Goal: Transaction & Acquisition: Purchase product/service

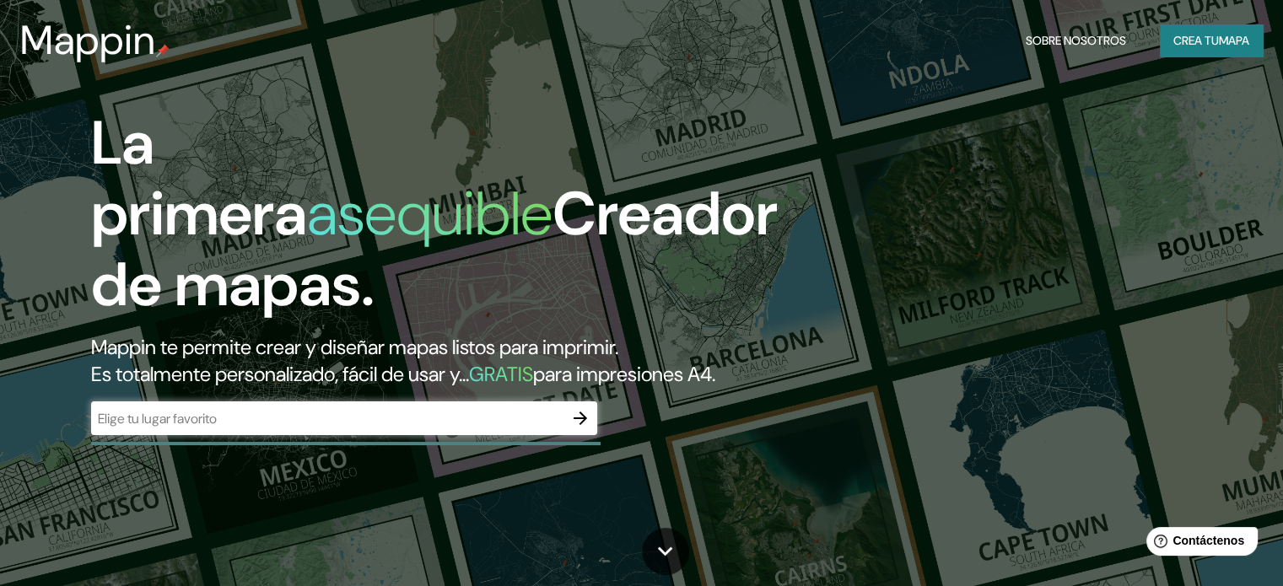
click at [362, 433] on div "​" at bounding box center [344, 419] width 506 height 34
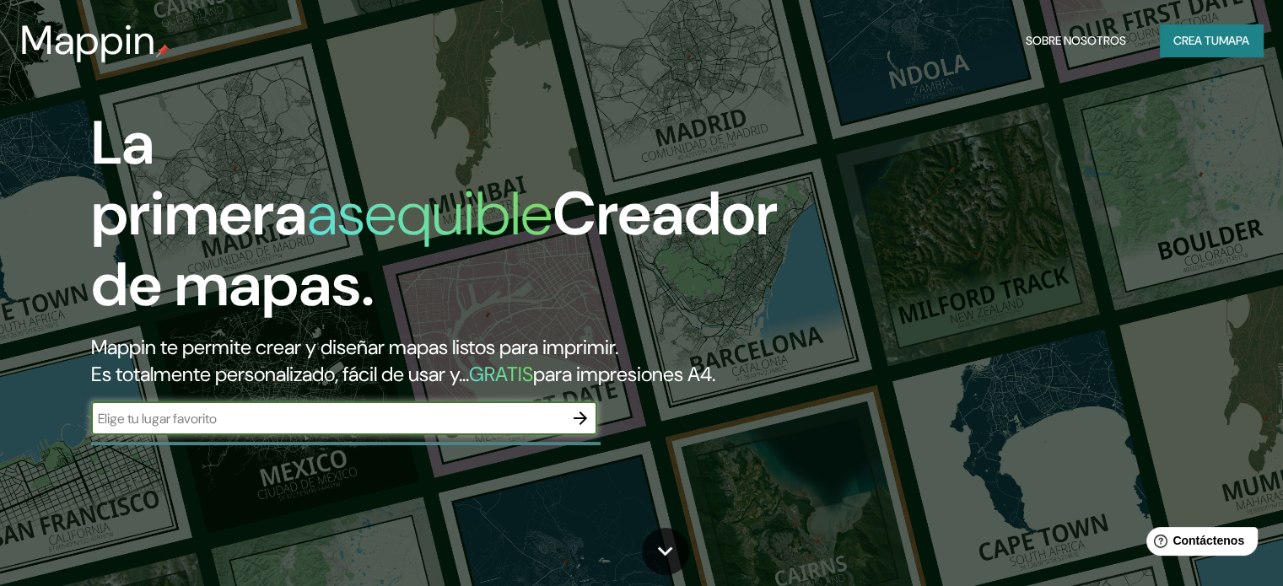
paste input "41.77906240155093, -87.70067996037425"
type input "41.77906240155093, -87.70067996037425"
click at [581, 435] on button "button" at bounding box center [581, 419] width 34 height 34
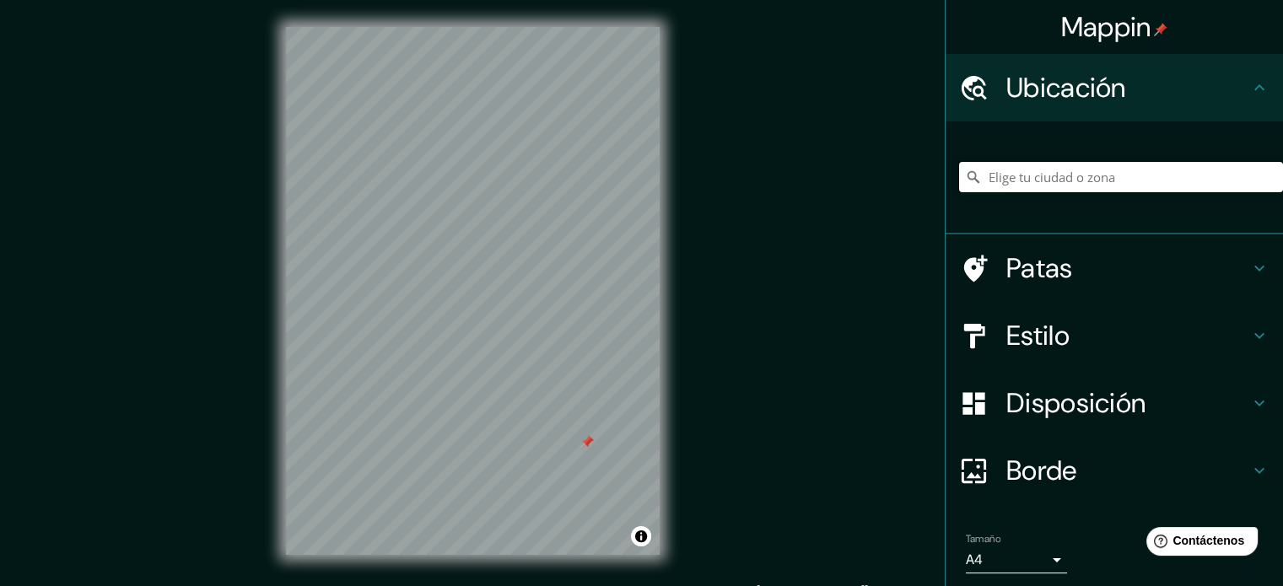
click at [1056, 185] on input "Elige tu ciudad o zona" at bounding box center [1121, 177] width 324 height 30
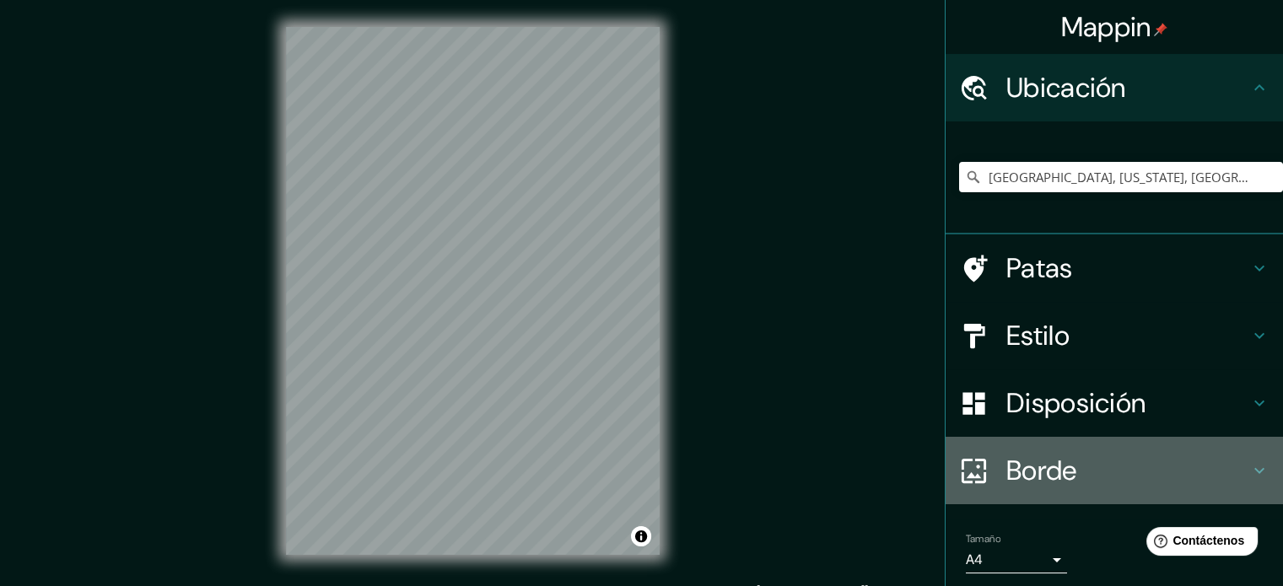
click at [972, 466] on icon at bounding box center [974, 470] width 24 height 24
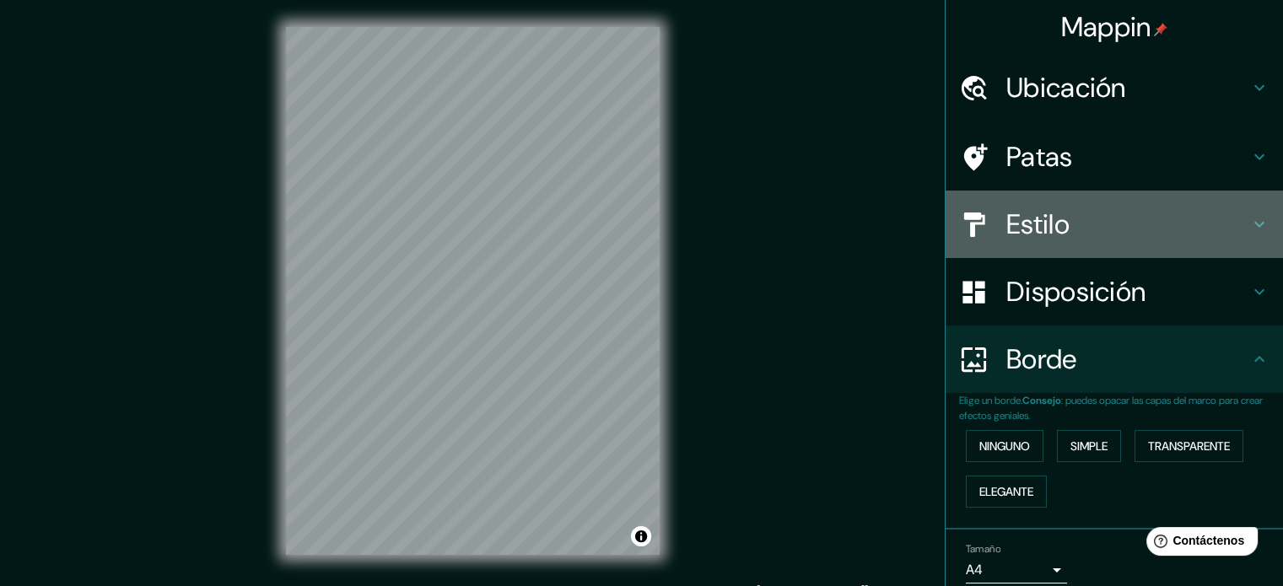
click at [1014, 239] on font "Estilo" at bounding box center [1038, 224] width 63 height 35
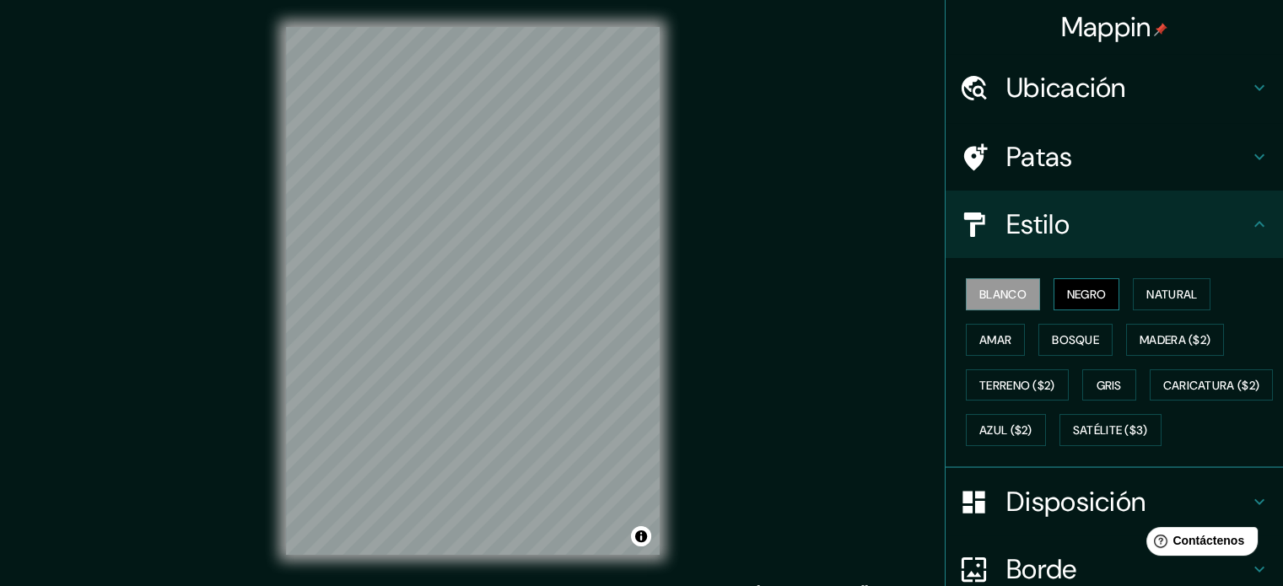
click at [1067, 293] on font "Negro" at bounding box center [1087, 294] width 40 height 15
click at [1154, 292] on font "Natural" at bounding box center [1172, 294] width 51 height 15
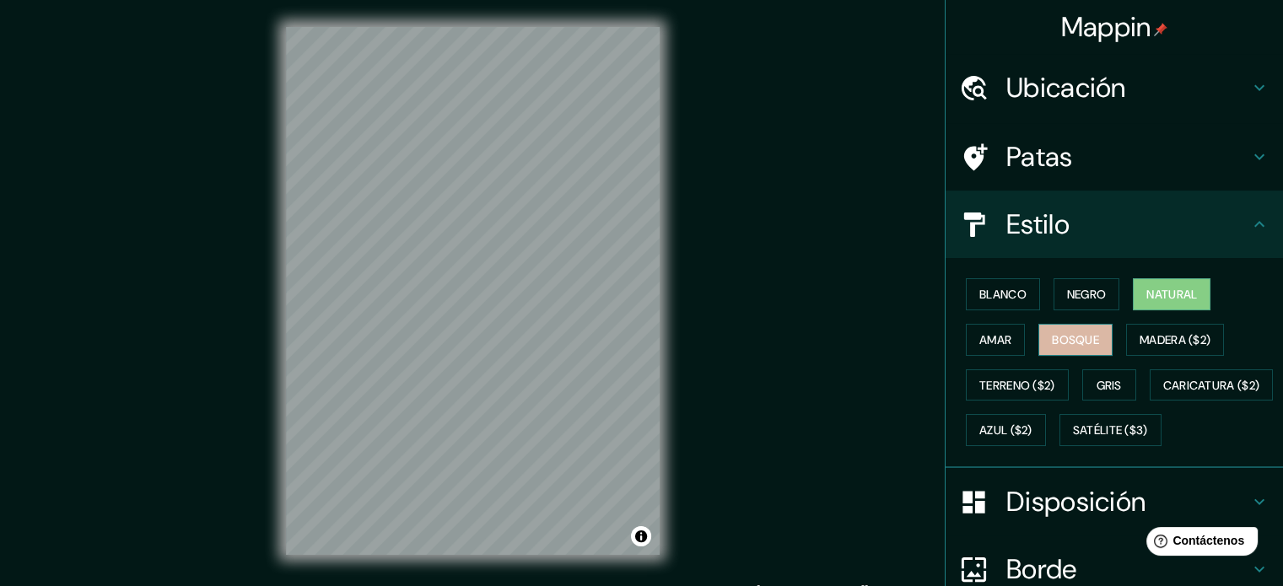
click at [1078, 333] on font "Bosque" at bounding box center [1075, 339] width 47 height 15
click at [993, 341] on font "Amar" at bounding box center [996, 339] width 32 height 15
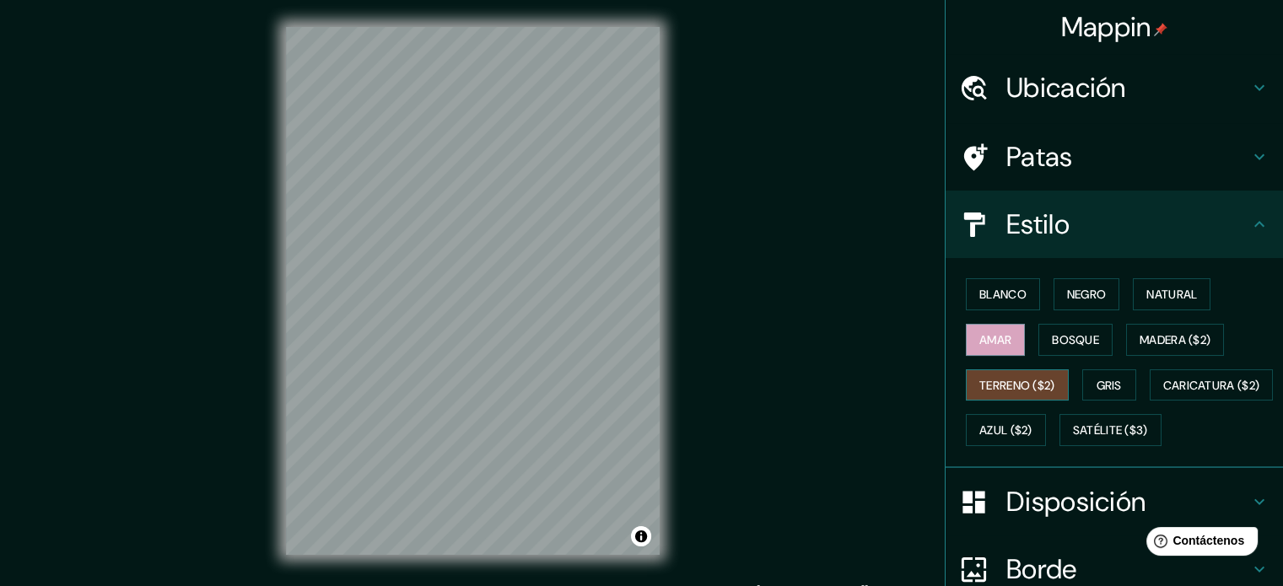
click at [1002, 382] on font "Terreno ($2)" at bounding box center [1018, 385] width 76 height 15
click at [1116, 386] on button "Gris" at bounding box center [1110, 386] width 54 height 32
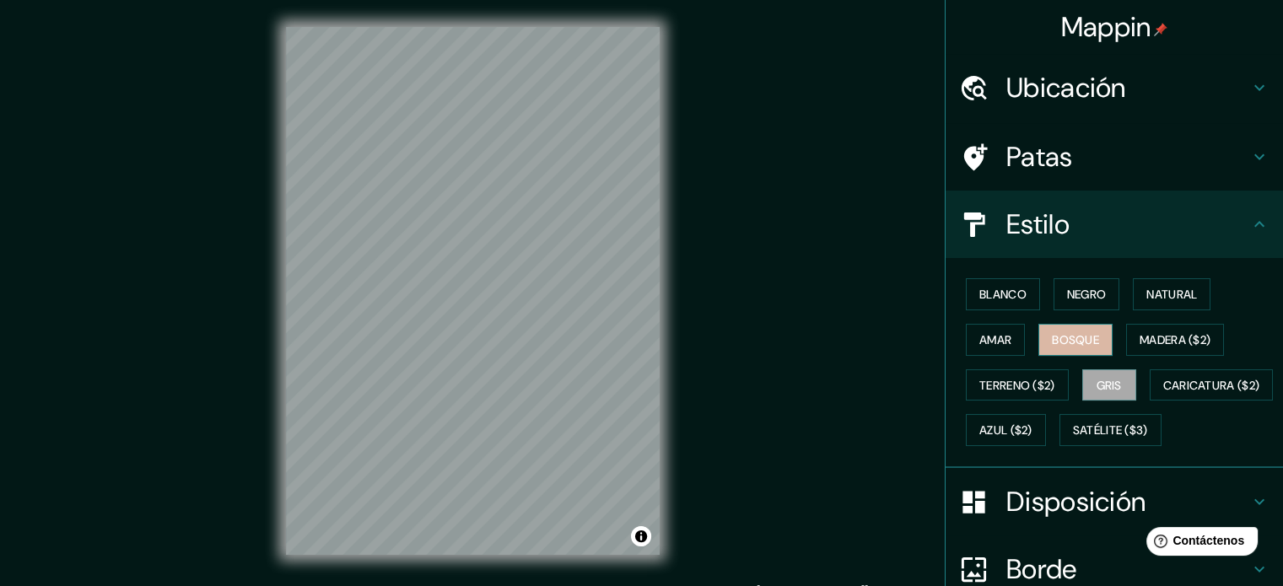
click at [1069, 351] on button "Bosque" at bounding box center [1076, 340] width 74 height 32
click at [1009, 293] on font "Blanco" at bounding box center [1003, 294] width 47 height 15
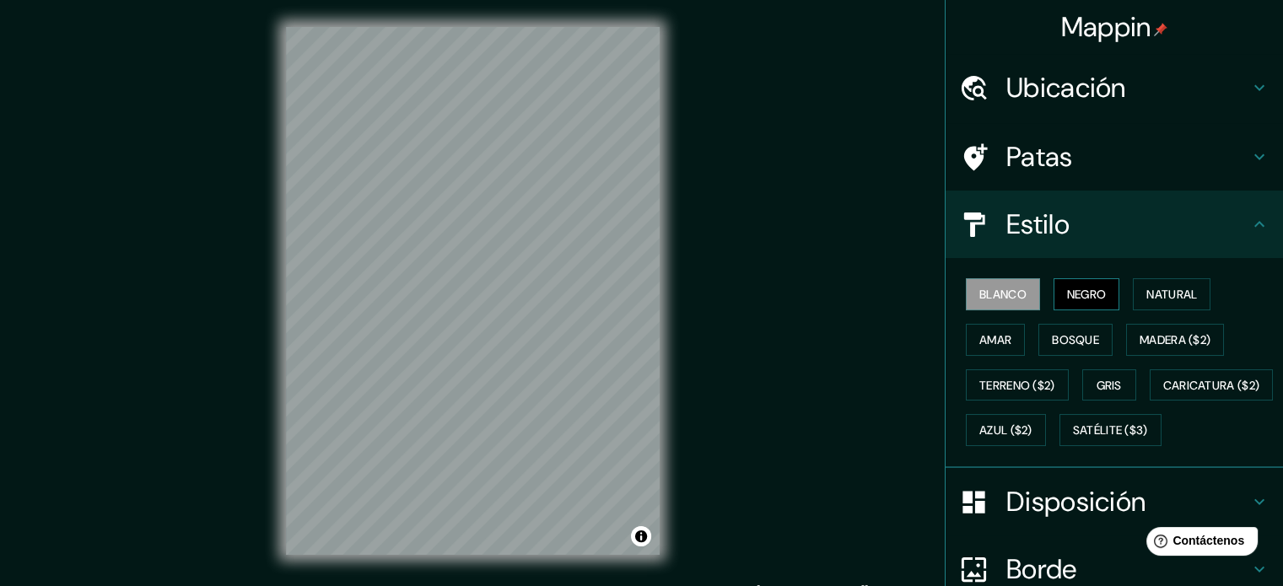
click at [1067, 292] on font "Negro" at bounding box center [1087, 294] width 40 height 15
click at [1022, 300] on button "Blanco" at bounding box center [1003, 294] width 74 height 32
click at [1095, 89] on font "Ubicación" at bounding box center [1067, 87] width 120 height 35
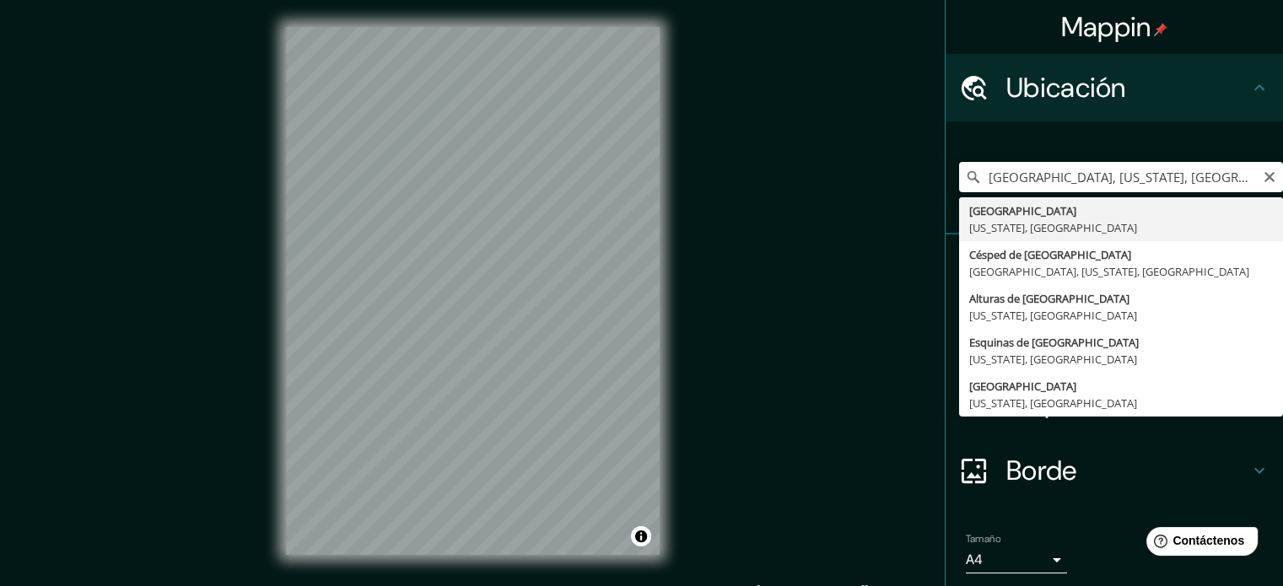
click at [1053, 170] on input "[GEOGRAPHIC_DATA], [US_STATE], [GEOGRAPHIC_DATA]" at bounding box center [1121, 177] width 324 height 30
paste input "41.77906240155093, -87.70067996037425"
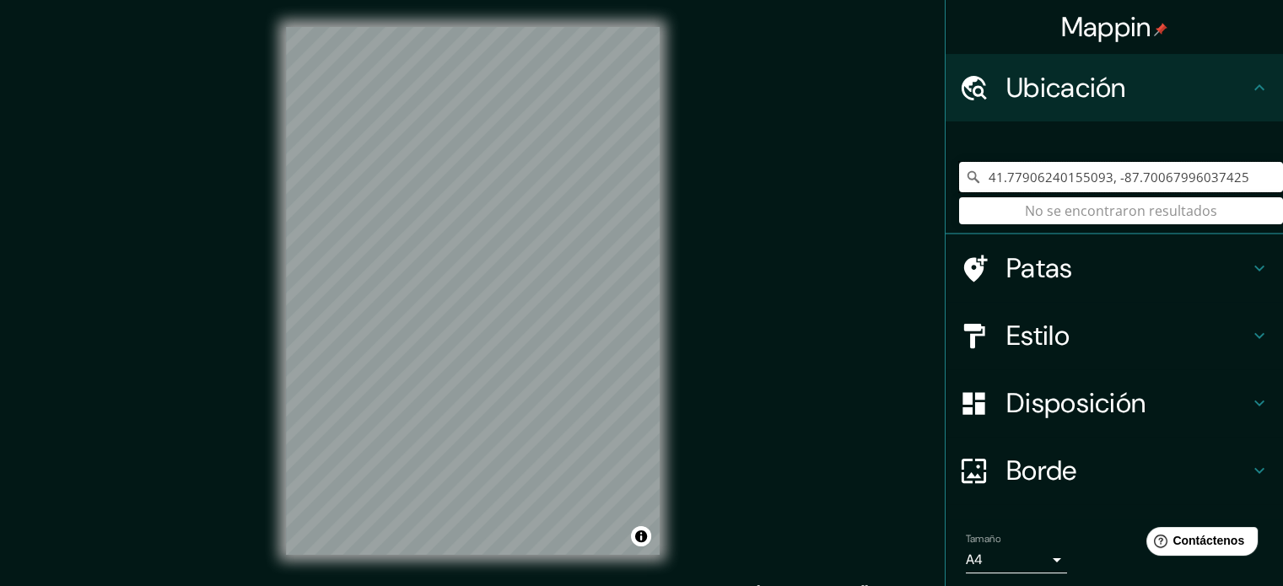
type input "41.77906240155093, -87.70067996037425"
click at [1233, 175] on input "41.77906240155093, -87.70067996037425" at bounding box center [1121, 177] width 324 height 30
drag, startPoint x: 1233, startPoint y: 175, endPoint x: 942, endPoint y: 153, distance: 291.9
click at [946, 153] on div "41.77906240155093, -87.70067996037425 No se encontraron resultados" at bounding box center [1115, 178] width 338 height 113
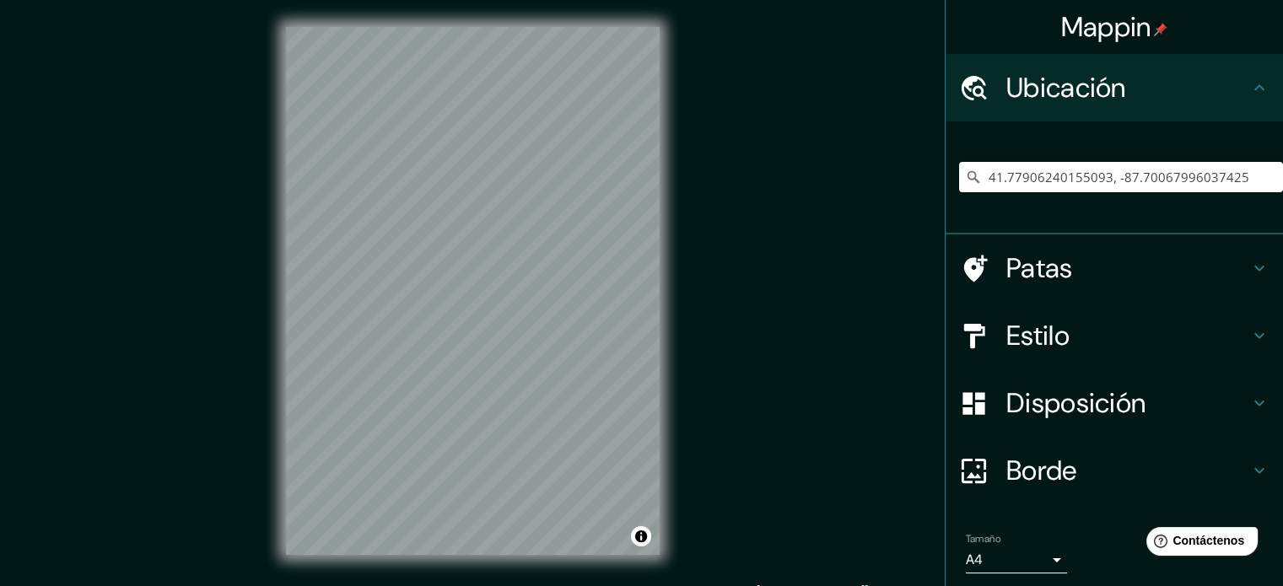
click at [1062, 322] on h4 "Estilo" at bounding box center [1128, 336] width 243 height 34
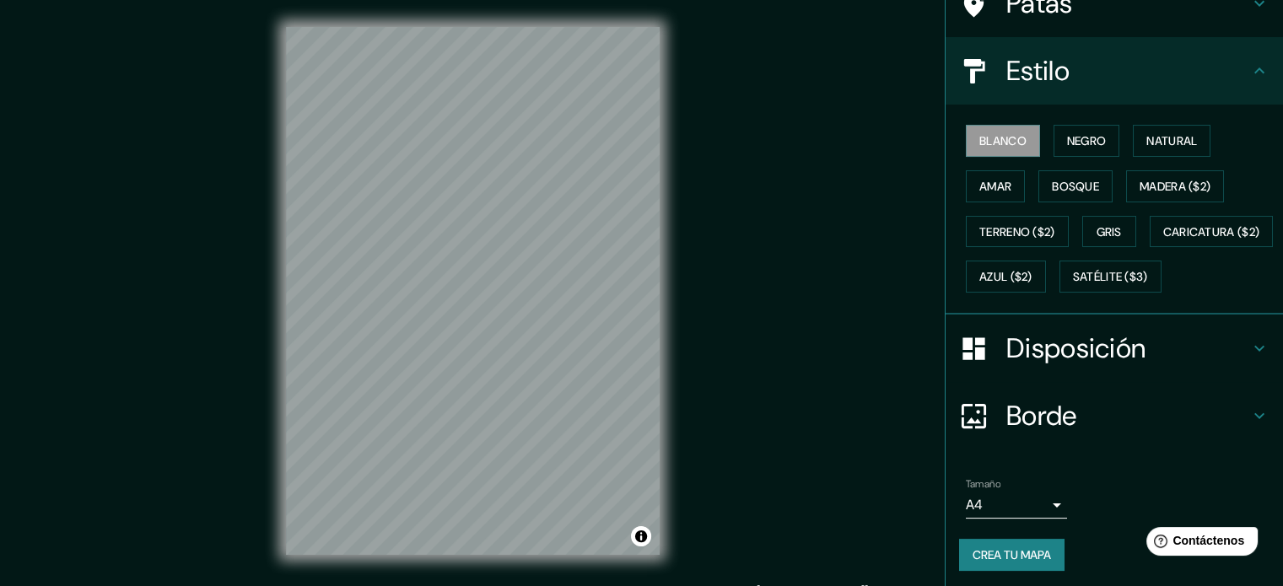
scroll to position [199, 0]
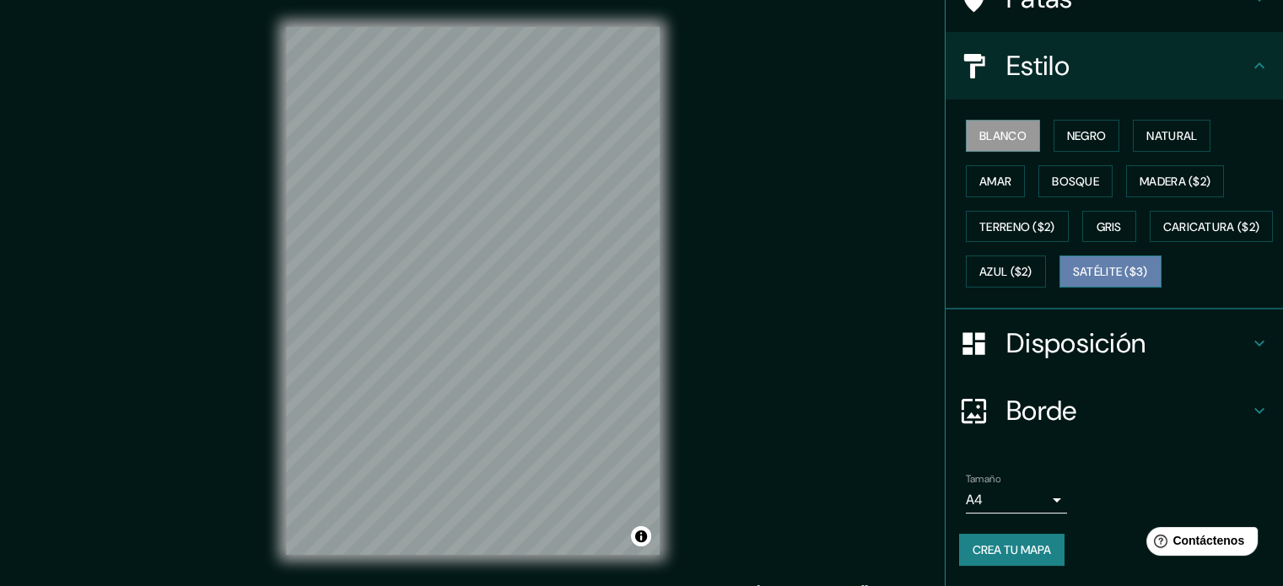
click at [1060, 284] on button "Satélite ($3)" at bounding box center [1111, 272] width 102 height 32
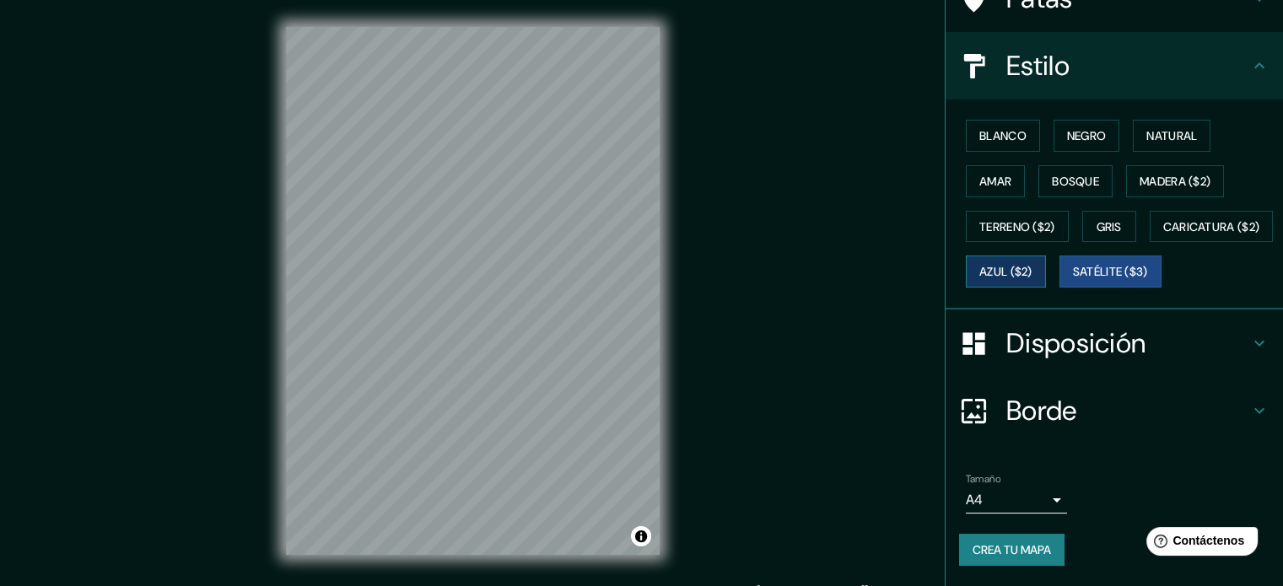
click at [1033, 265] on font "Azul ($2)" at bounding box center [1006, 272] width 53 height 15
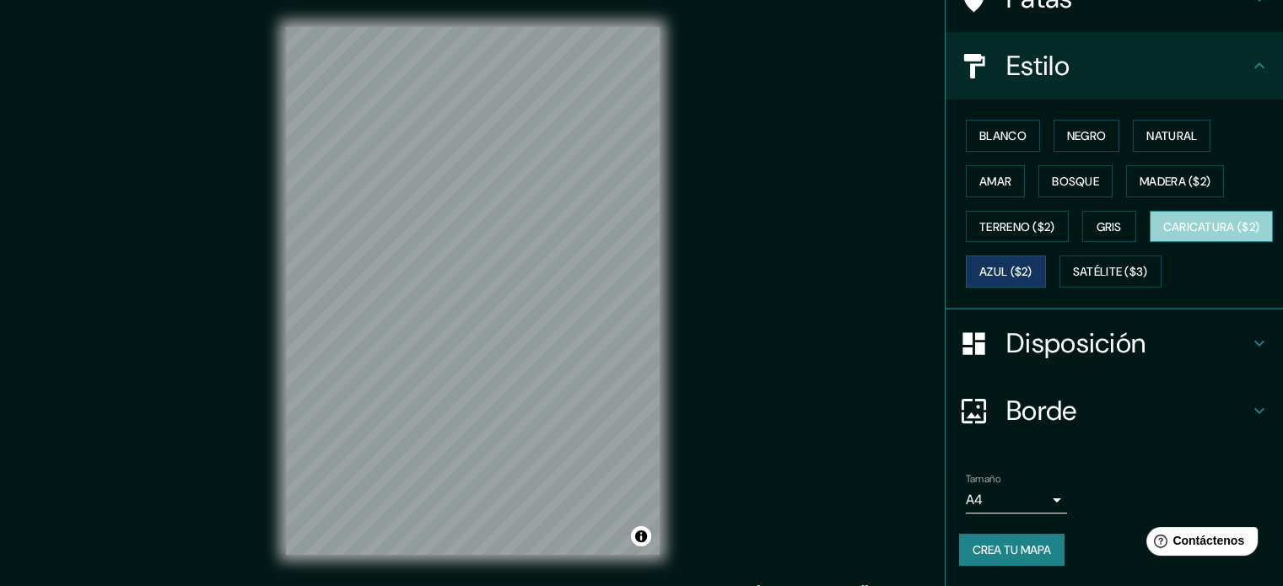
click at [1164, 230] on font "Caricatura ($2)" at bounding box center [1212, 226] width 97 height 15
click at [1097, 219] on font "Gris" at bounding box center [1109, 226] width 25 height 15
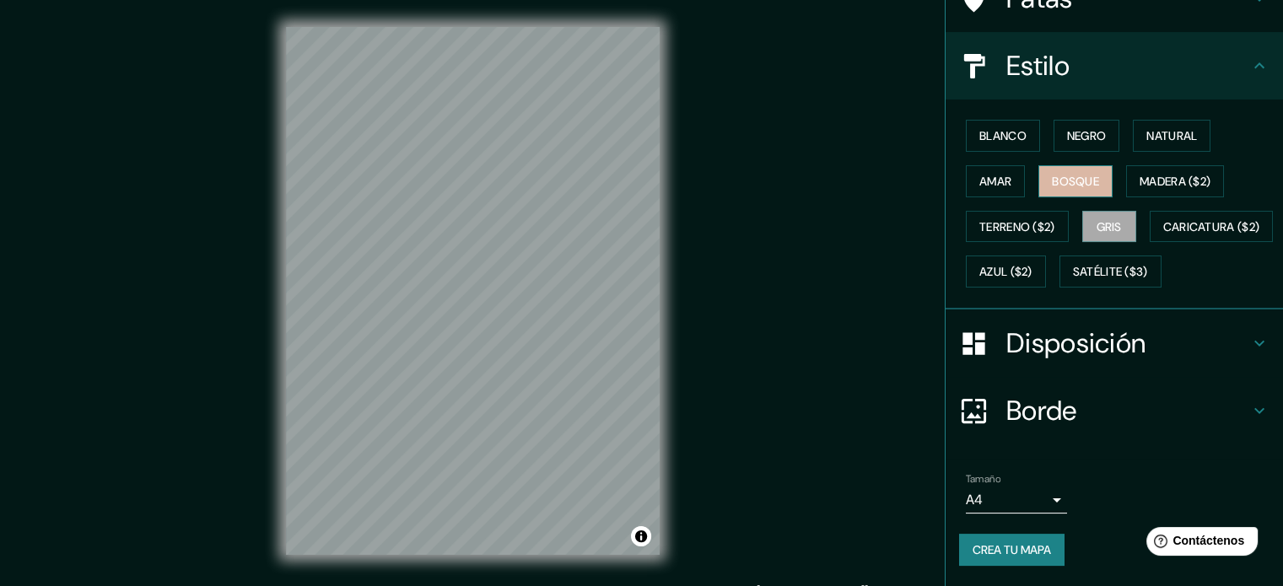
click at [1052, 174] on font "Bosque" at bounding box center [1075, 181] width 47 height 15
click at [1014, 128] on font "Blanco" at bounding box center [1003, 135] width 47 height 15
click at [1053, 165] on button "Bosque" at bounding box center [1076, 181] width 74 height 32
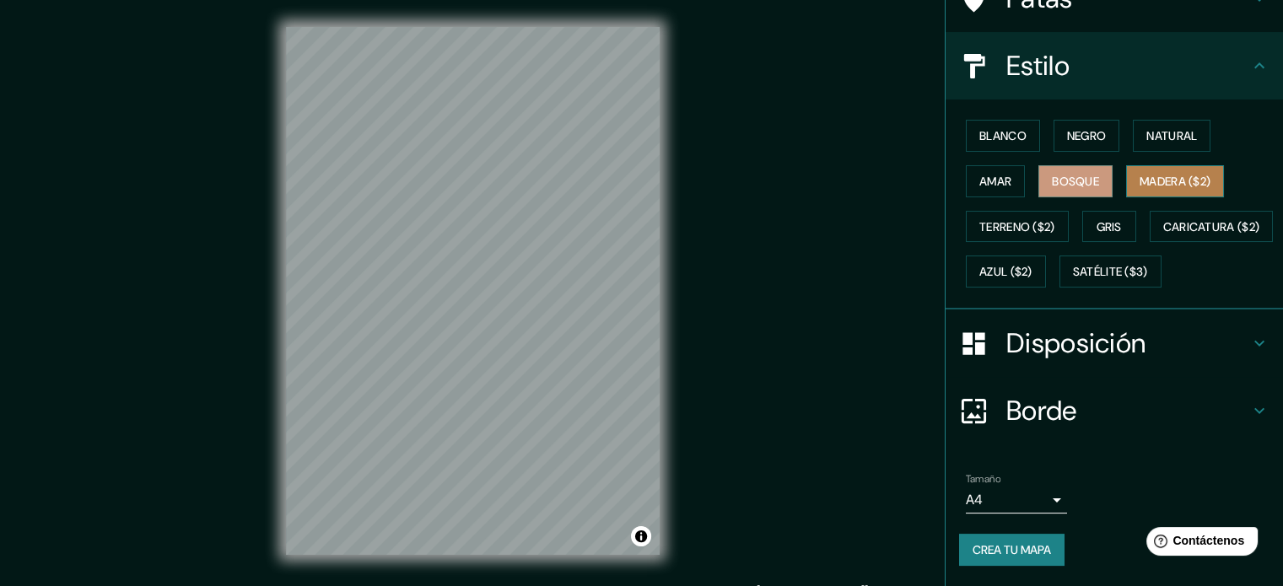
click at [1137, 165] on button "Madera ($2)" at bounding box center [1176, 181] width 98 height 32
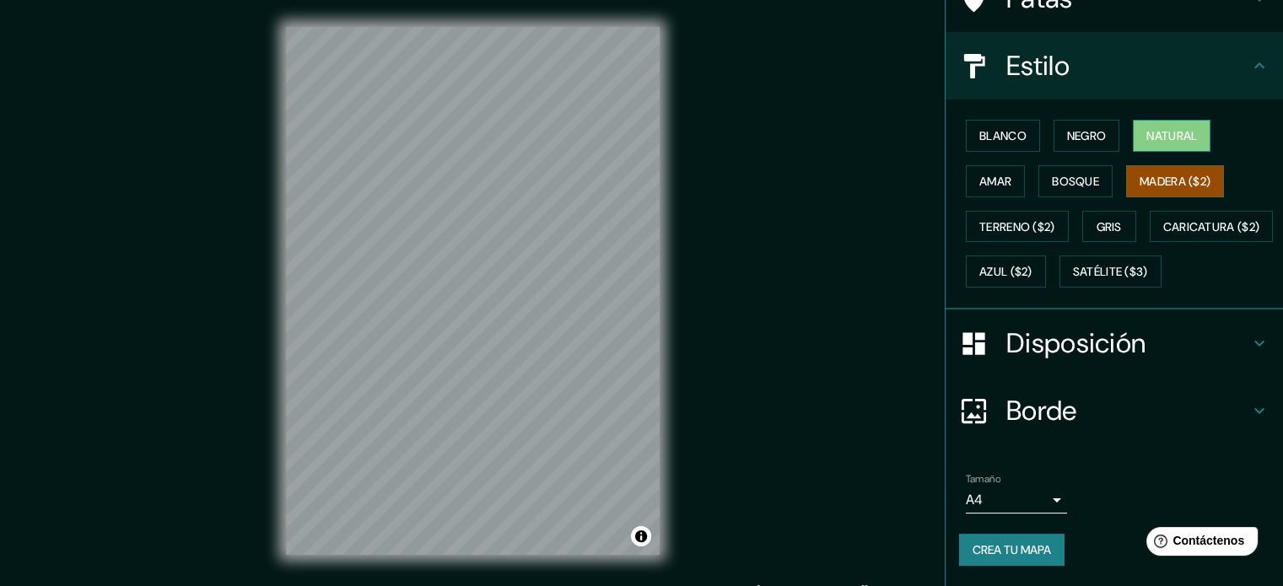
click at [1150, 128] on font "Natural" at bounding box center [1172, 135] width 51 height 15
click at [1091, 120] on button "Negro" at bounding box center [1087, 136] width 67 height 32
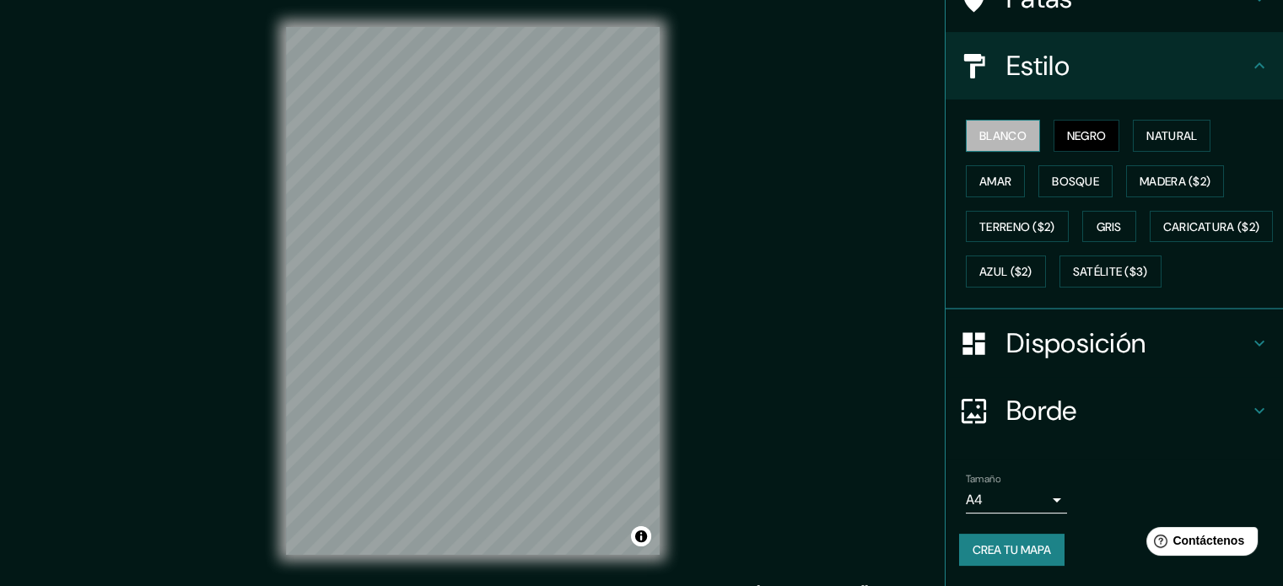
click at [994, 120] on button "Blanco" at bounding box center [1003, 136] width 74 height 32
click at [986, 174] on font "Amar" at bounding box center [996, 181] width 32 height 15
click at [1080, 354] on font "Disposición" at bounding box center [1076, 343] width 139 height 35
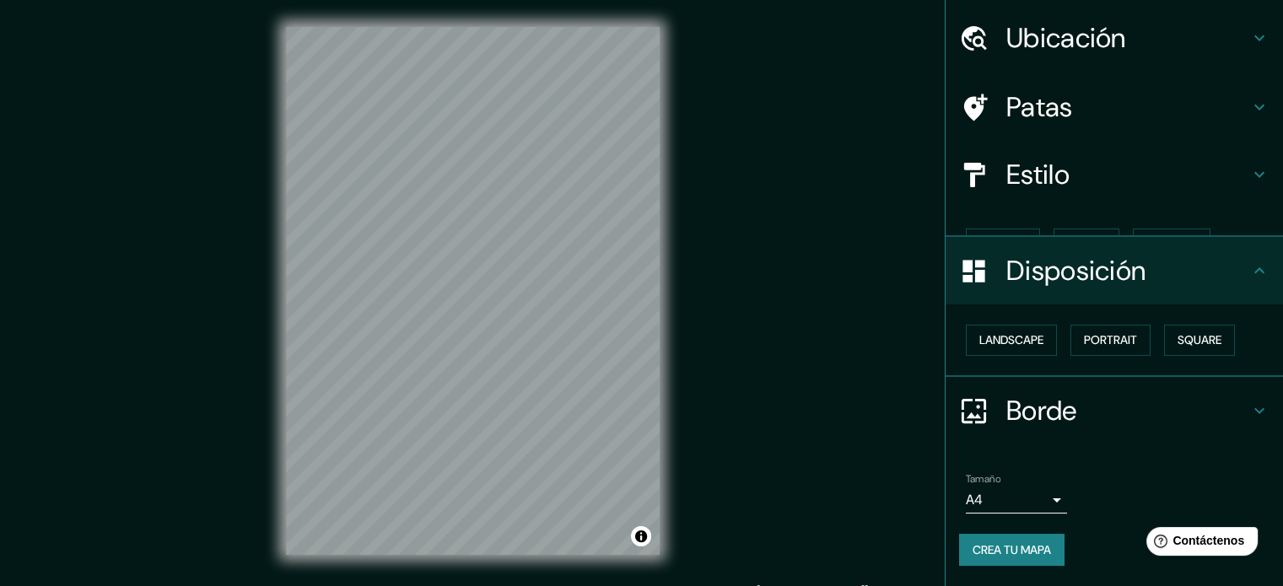
scroll to position [20, 0]
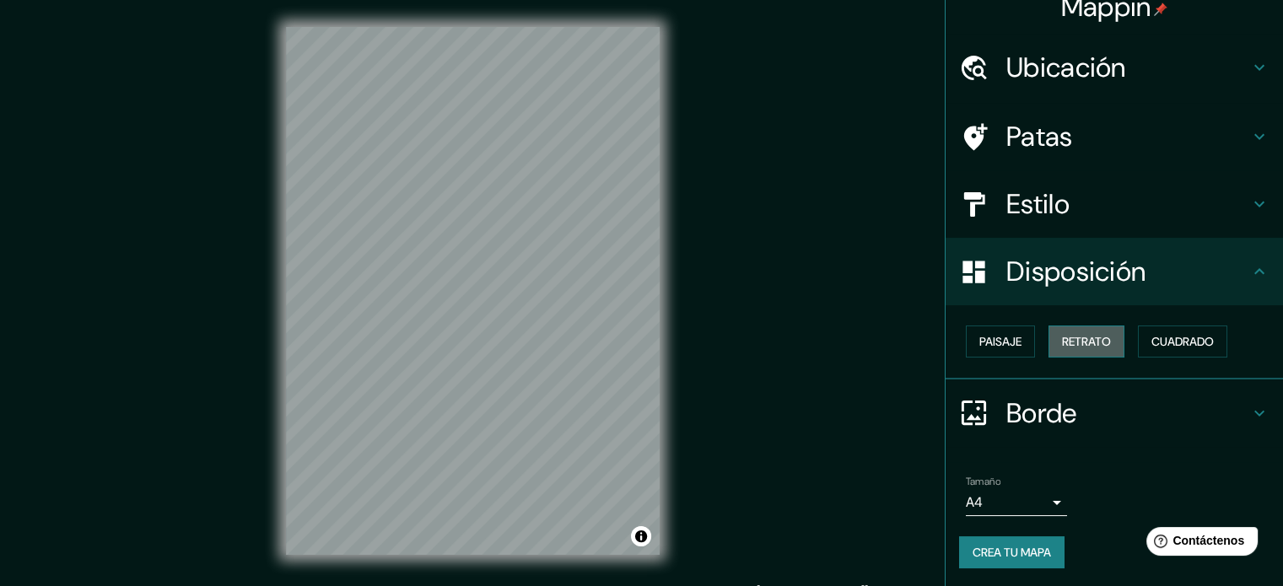
click at [1067, 343] on font "Retrato" at bounding box center [1086, 341] width 49 height 15
click at [1013, 346] on button "Paisaje" at bounding box center [1000, 342] width 69 height 32
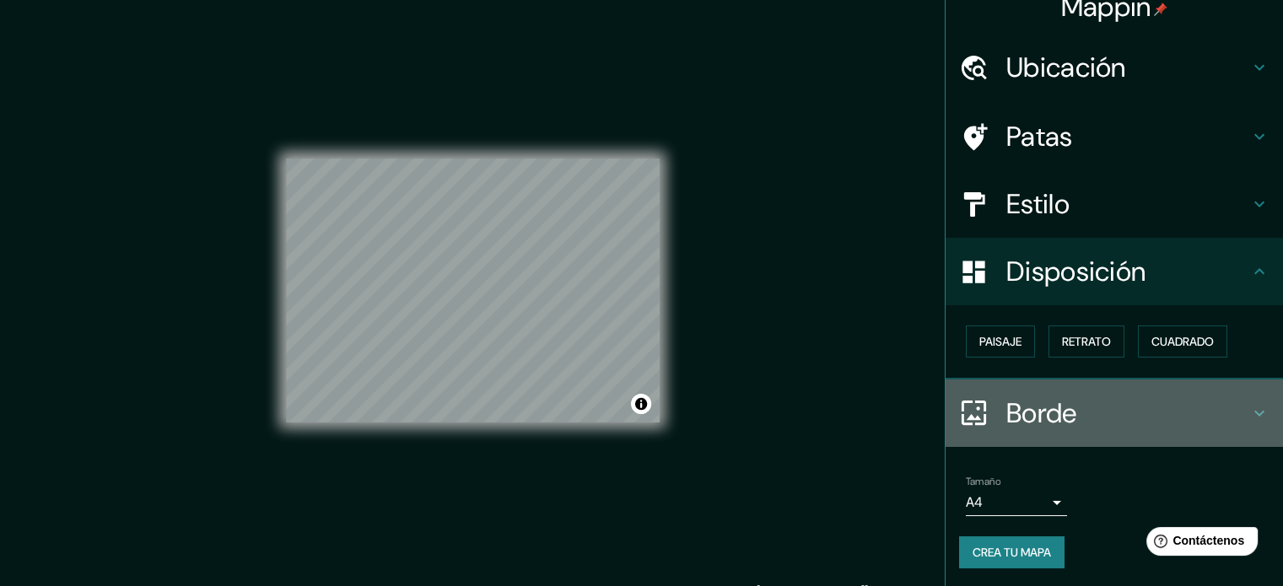
click at [1027, 418] on font "Borde" at bounding box center [1042, 413] width 71 height 35
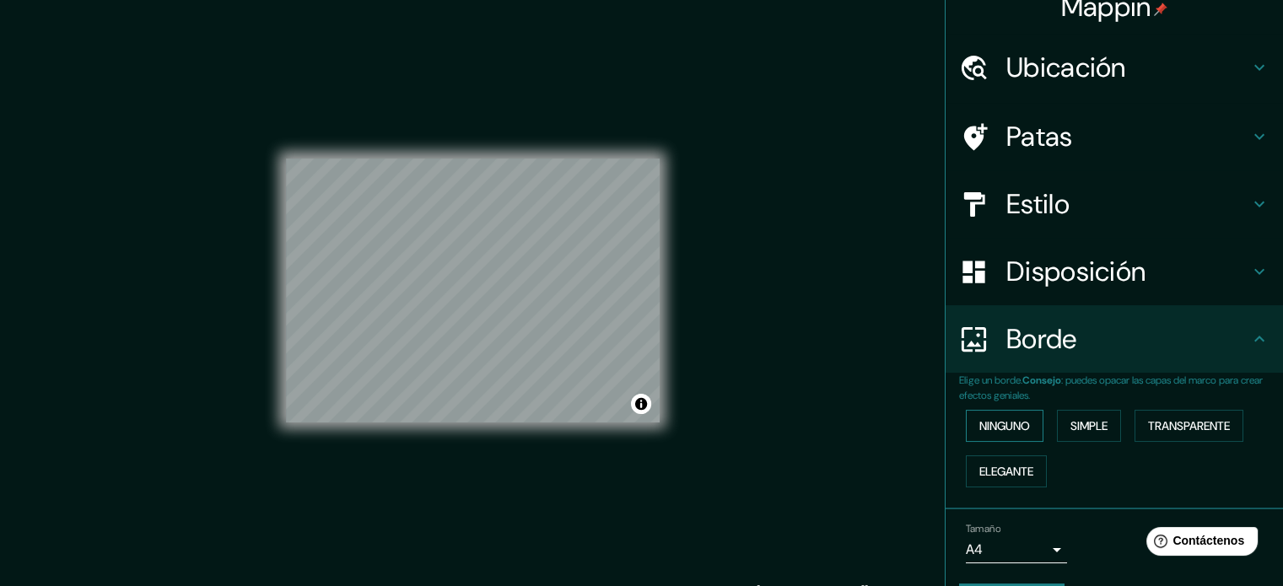
click at [1013, 428] on font "Ninguno" at bounding box center [1005, 426] width 51 height 15
click at [1083, 421] on font "Simple" at bounding box center [1089, 426] width 37 height 15
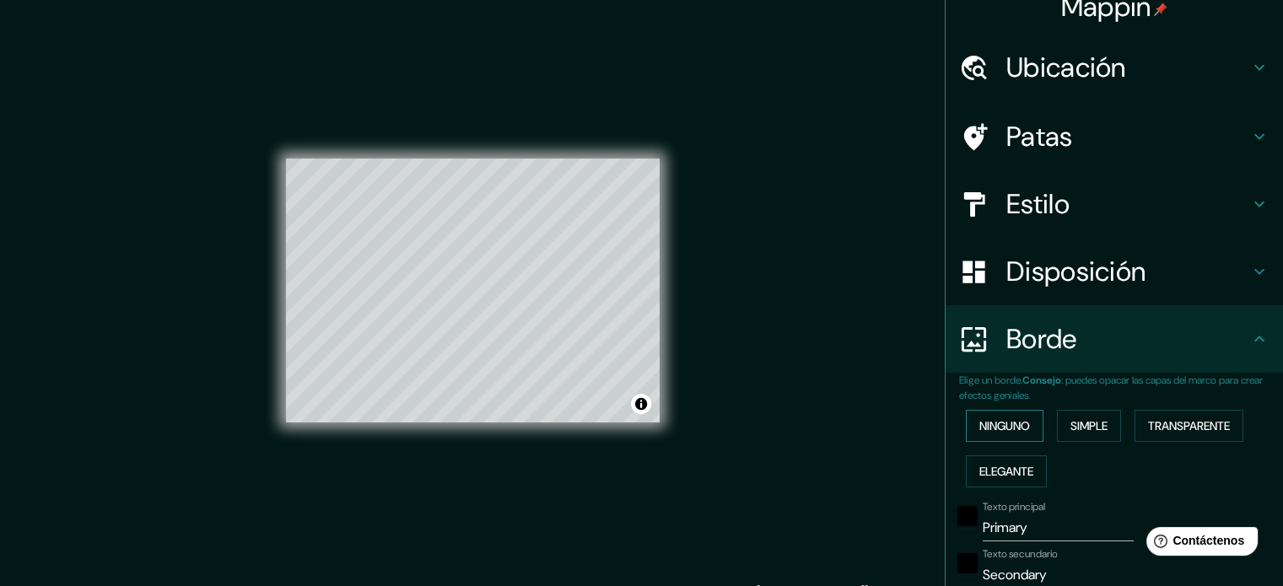
click at [1023, 424] on button "Ninguno" at bounding box center [1005, 426] width 78 height 32
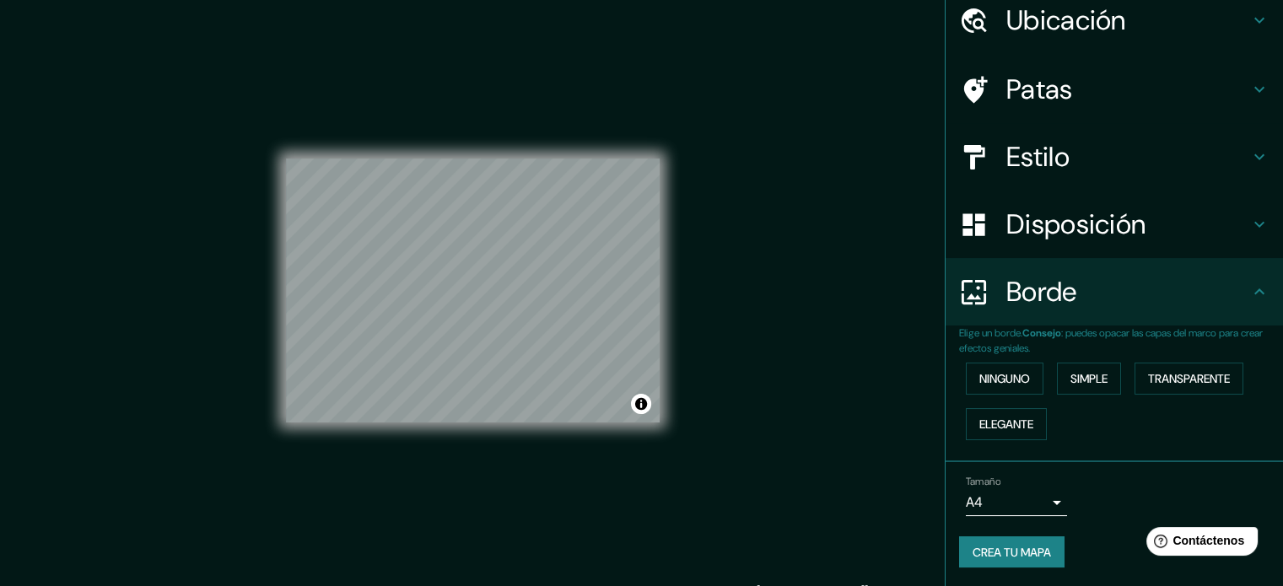
scroll to position [22, 0]
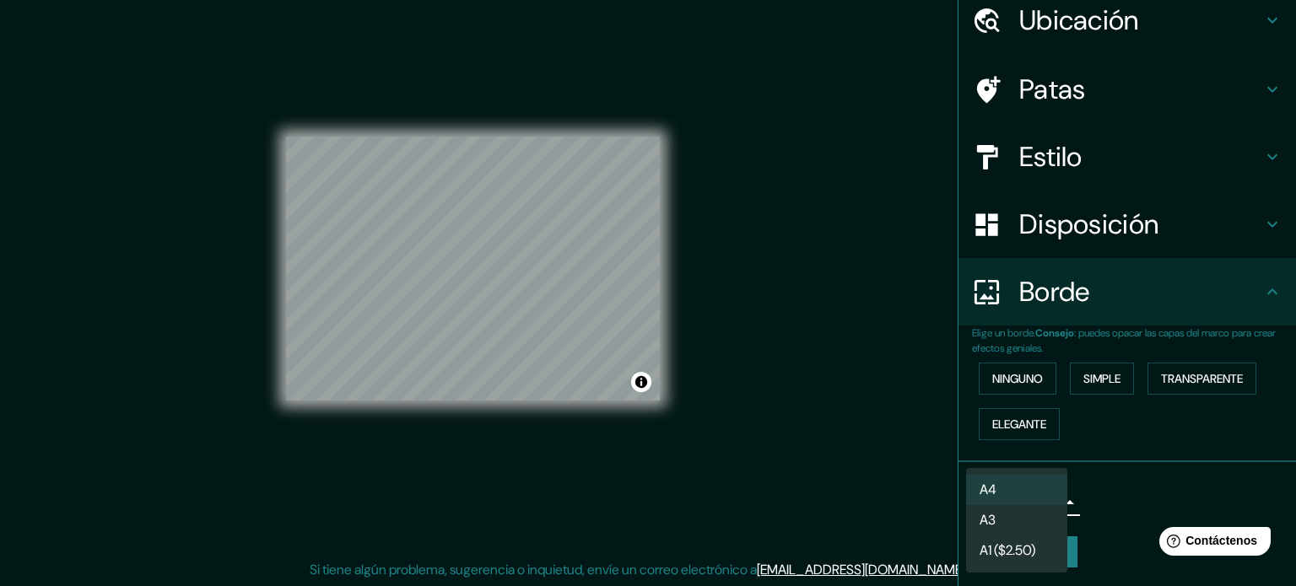
click at [1025, 493] on body "Mappin Ubicación 41.77906240155093, -87.70067996037425 No se encontraron result…" at bounding box center [648, 271] width 1296 height 586
drag, startPoint x: 1032, startPoint y: 521, endPoint x: 1023, endPoint y: 519, distance: 9.4
click at [1029, 521] on li "A3" at bounding box center [1016, 521] width 101 height 31
type input "a4"
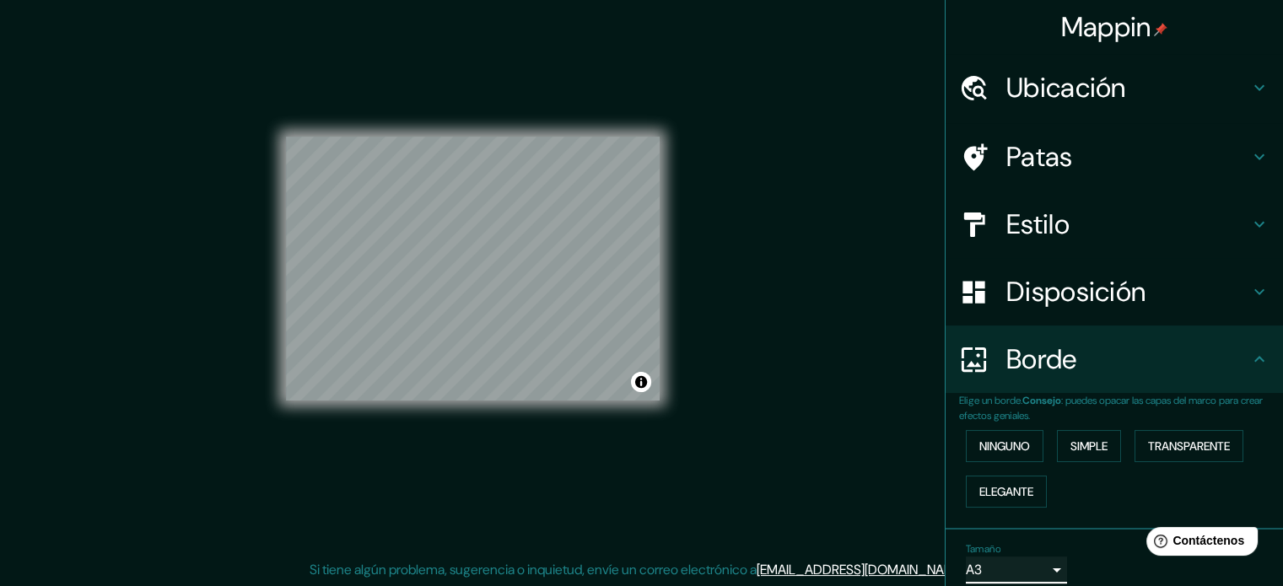
scroll to position [0, 0]
click at [1069, 249] on div "Estilo" at bounding box center [1115, 225] width 338 height 68
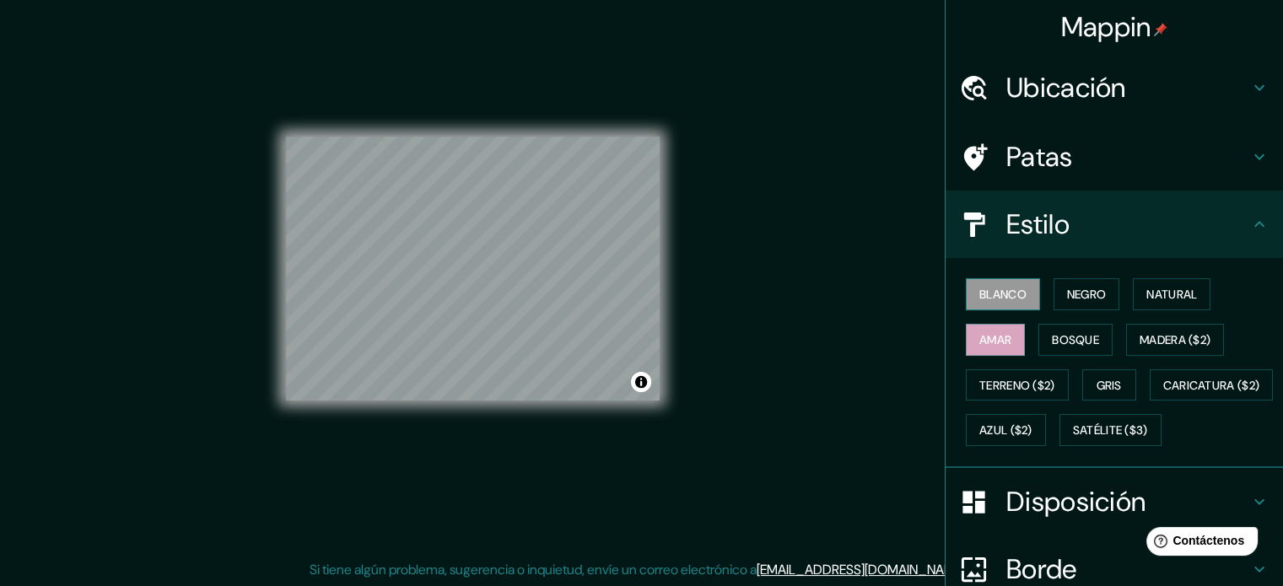
click at [993, 304] on font "Blanco" at bounding box center [1003, 295] width 47 height 22
click at [1075, 284] on font "Negro" at bounding box center [1087, 295] width 40 height 22
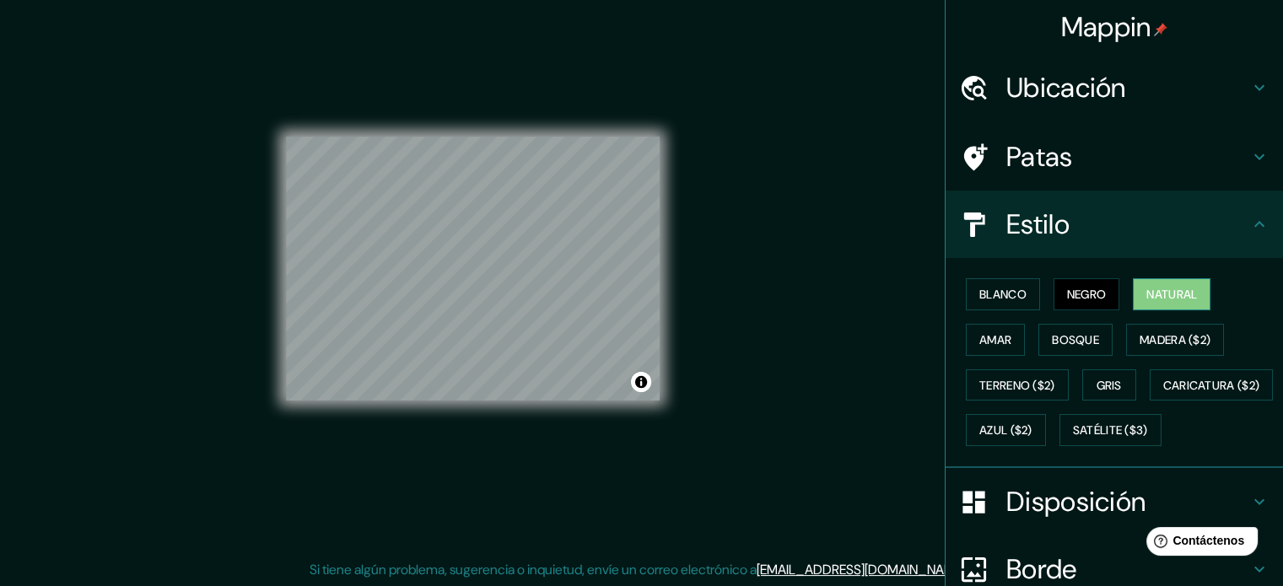
click at [1147, 293] on font "Natural" at bounding box center [1172, 294] width 51 height 15
drag, startPoint x: 1056, startPoint y: 342, endPoint x: 1064, endPoint y: 338, distance: 8.7
click at [1057, 342] on font "Bosque" at bounding box center [1075, 339] width 47 height 15
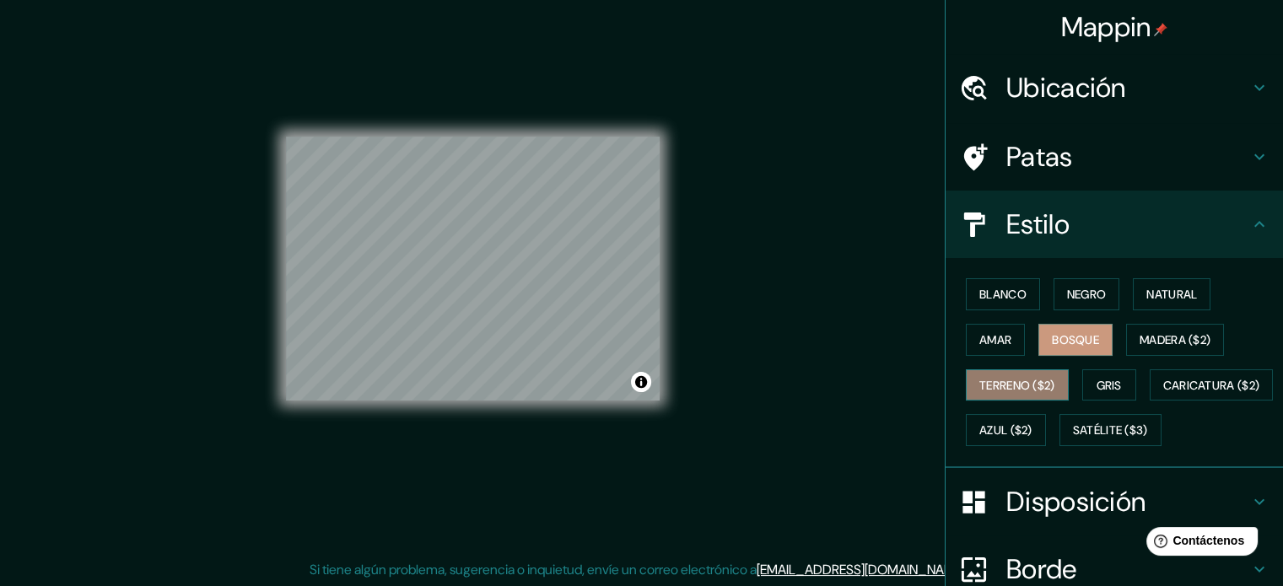
click at [1038, 375] on font "Terreno ($2)" at bounding box center [1018, 386] width 76 height 22
click at [1015, 360] on div "Blanco Negro Natural Amar Bosque Madera ($2) Terreno ($2) Gris Caricatura ($2) …" at bounding box center [1121, 362] width 324 height 181
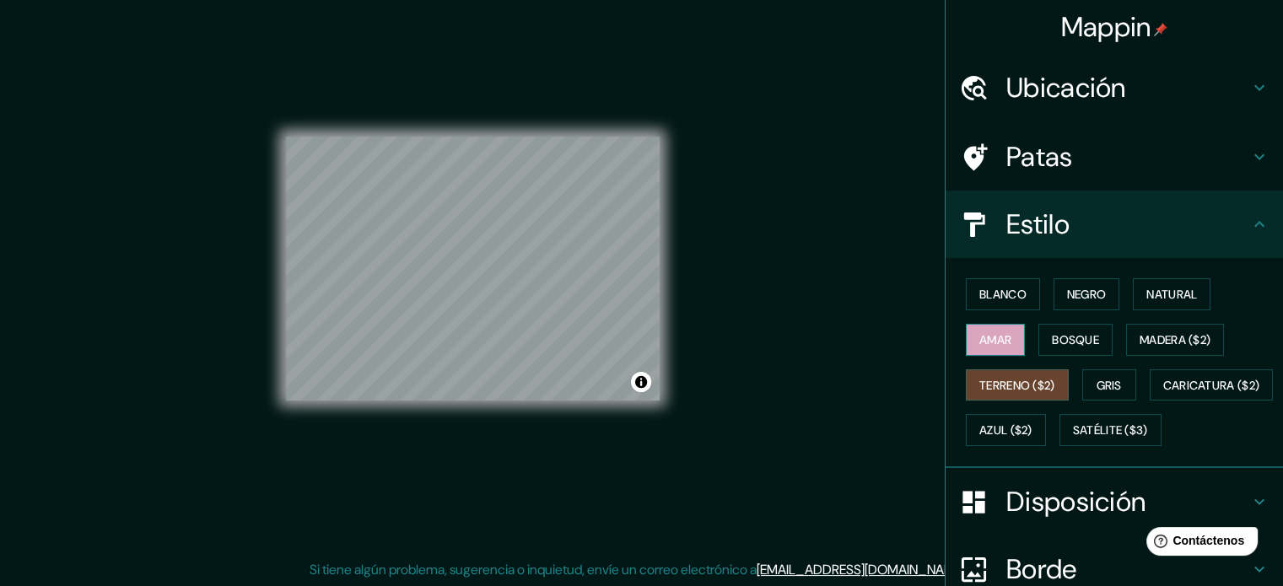
click at [1006, 348] on button "Amar" at bounding box center [995, 340] width 59 height 32
